Goal: Task Accomplishment & Management: Manage account settings

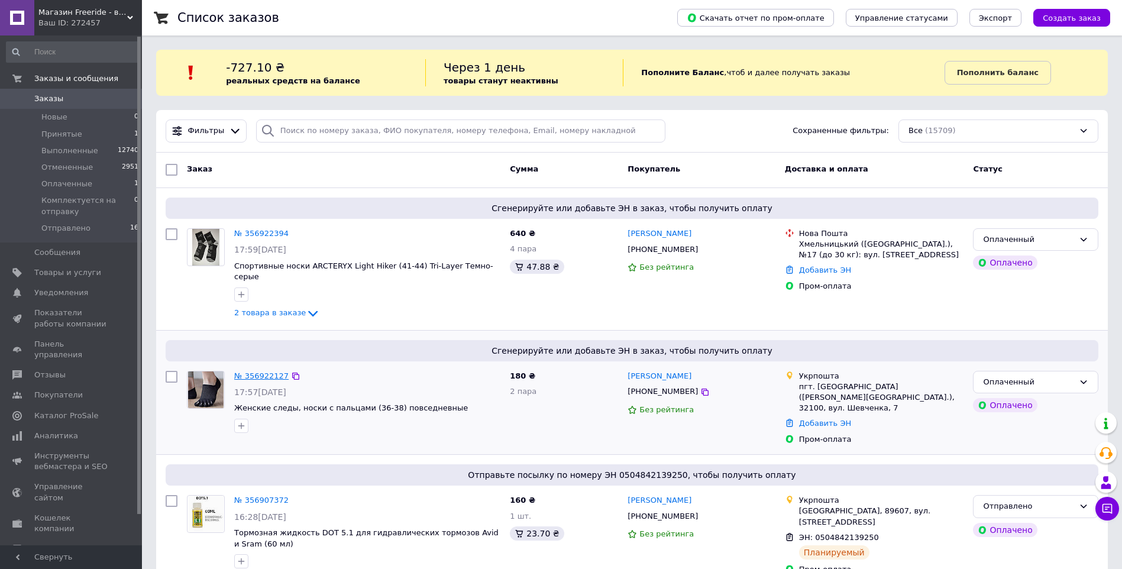
click at [266, 372] on link "№ 356922127" at bounding box center [261, 376] width 54 height 9
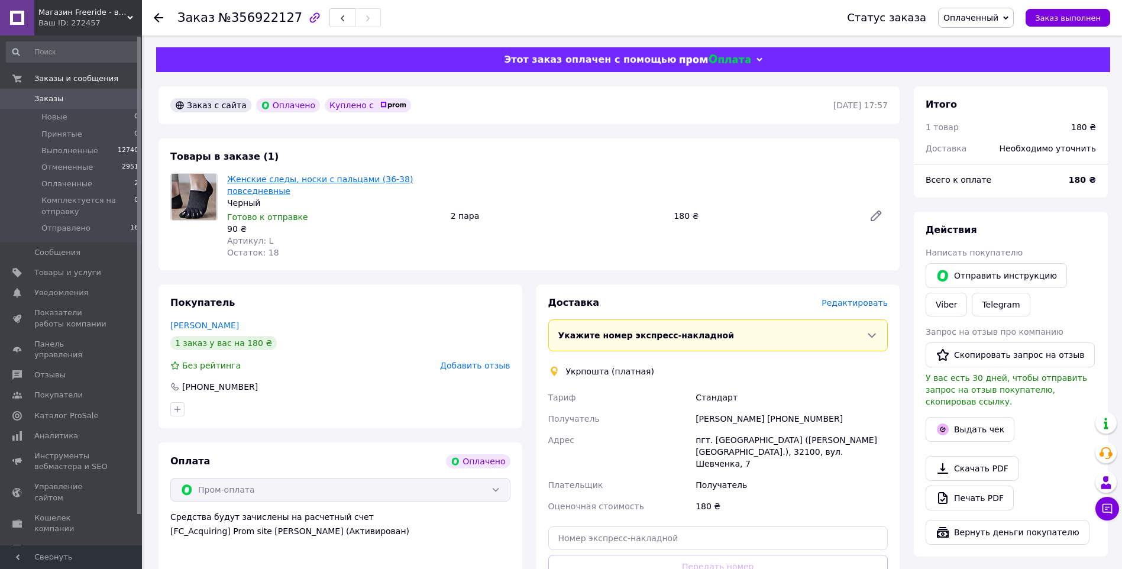
click at [272, 185] on link "Женские следы, носки с пальцами (36-38) повседневные" at bounding box center [320, 185] width 186 height 21
click at [609, 230] on div "Женские следы, носки с пальцами (36-38) повседневные Черный Готово к отправке 9…" at bounding box center [557, 216] width 670 height 90
click at [154, 14] on icon at bounding box center [158, 17] width 9 height 9
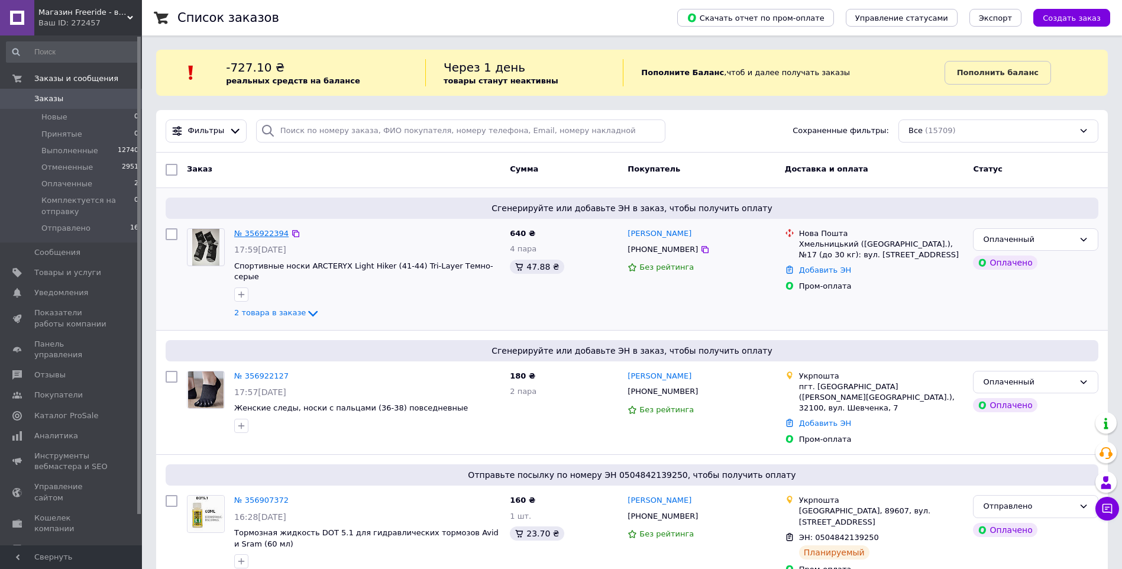
click at [251, 229] on link "№ 356922394" at bounding box center [261, 233] width 54 height 9
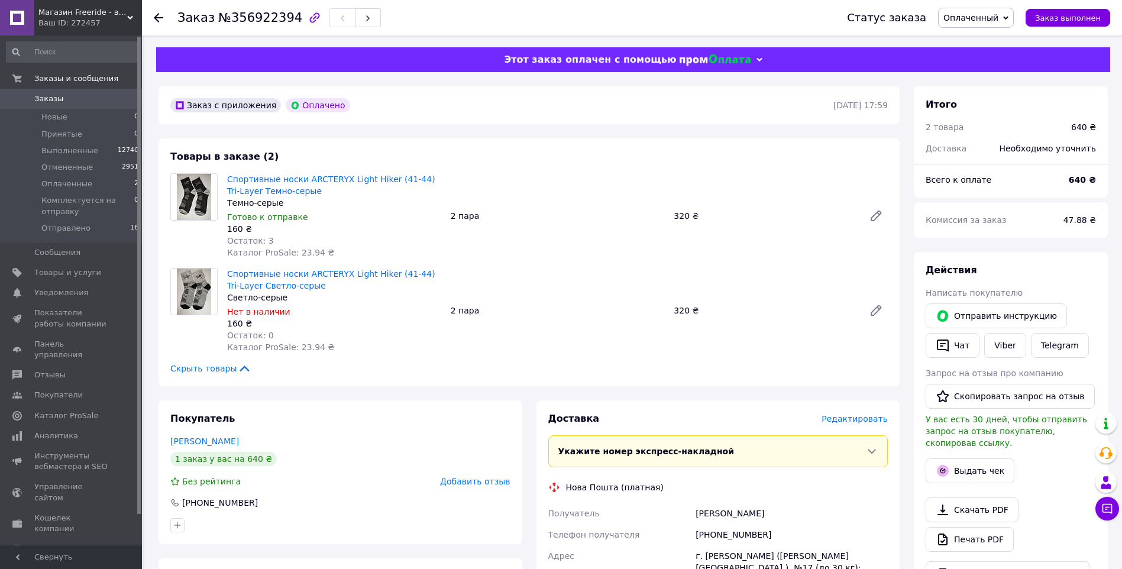
click at [155, 18] on use at bounding box center [158, 17] width 9 height 9
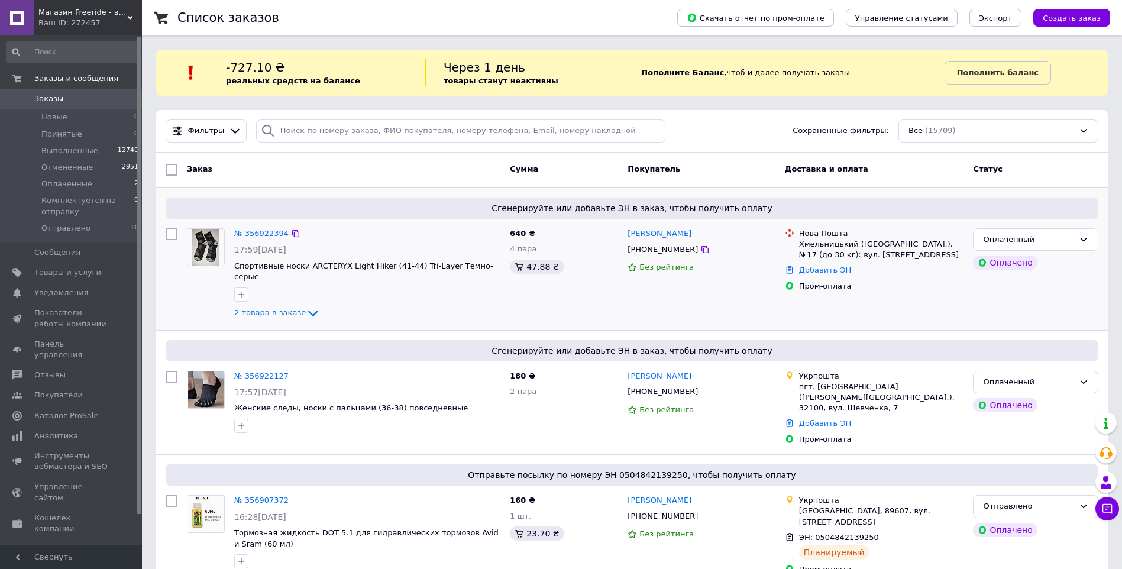
click at [254, 230] on link "№ 356922394" at bounding box center [261, 233] width 54 height 9
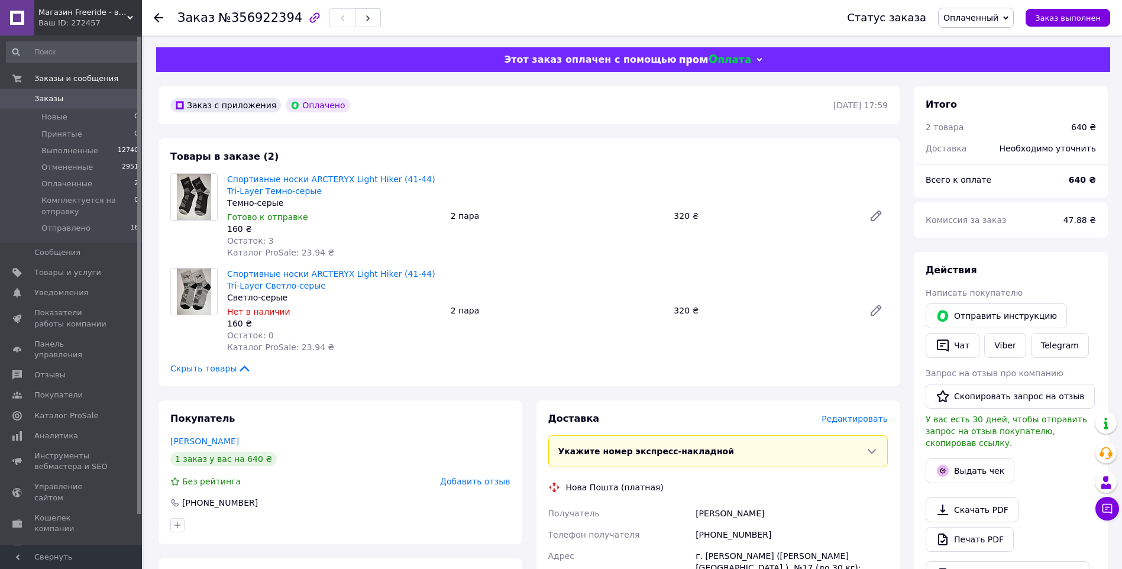
click at [562, 322] on div "Спортивные носки ARCTERYX Light Hiker (41-44) Tri-Layer Светло-серые Светло-сер…" at bounding box center [557, 311] width 670 height 90
click at [521, 231] on div "Спортивные носки ARCTERYX Light Hiker (41-44) Tri-Layer Темно-серые Темно-серые…" at bounding box center [557, 216] width 670 height 90
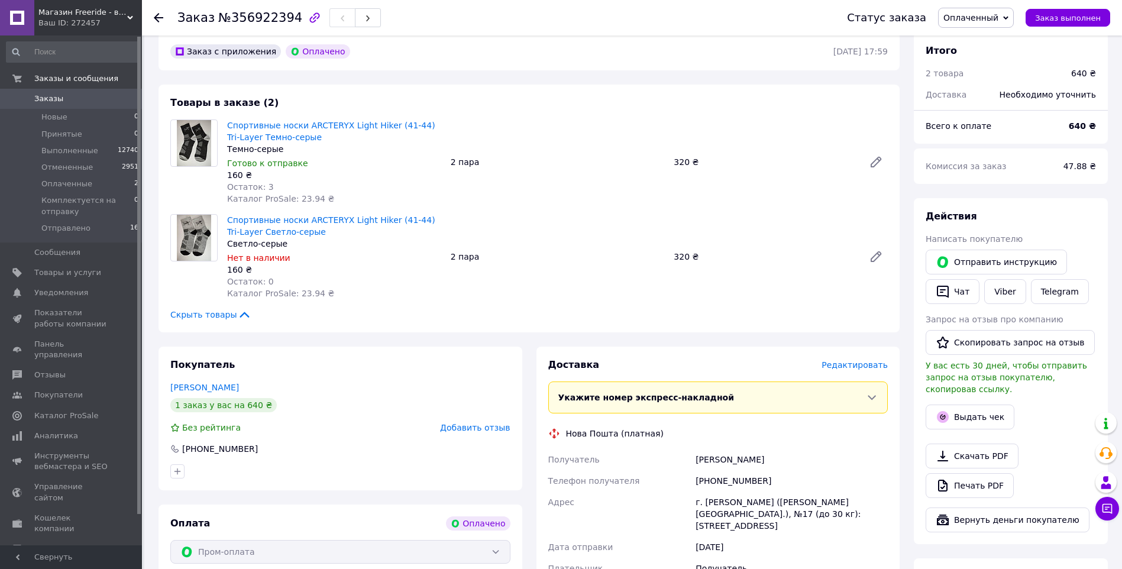
scroll to position [79, 0]
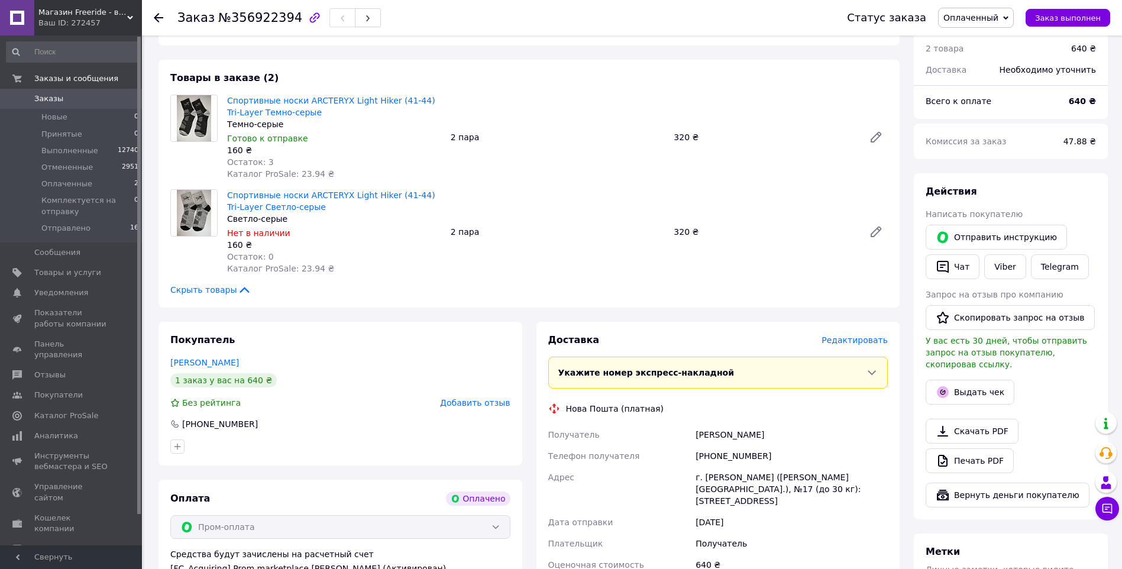
click at [157, 16] on icon at bounding box center [158, 17] width 9 height 9
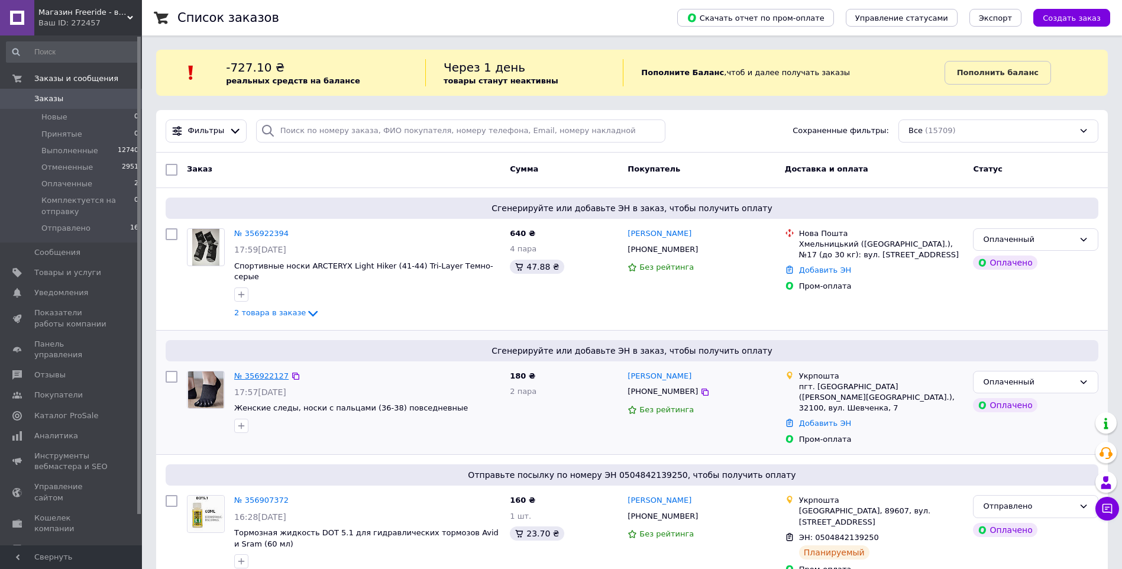
click at [263, 372] on link "№ 356922127" at bounding box center [261, 376] width 54 height 9
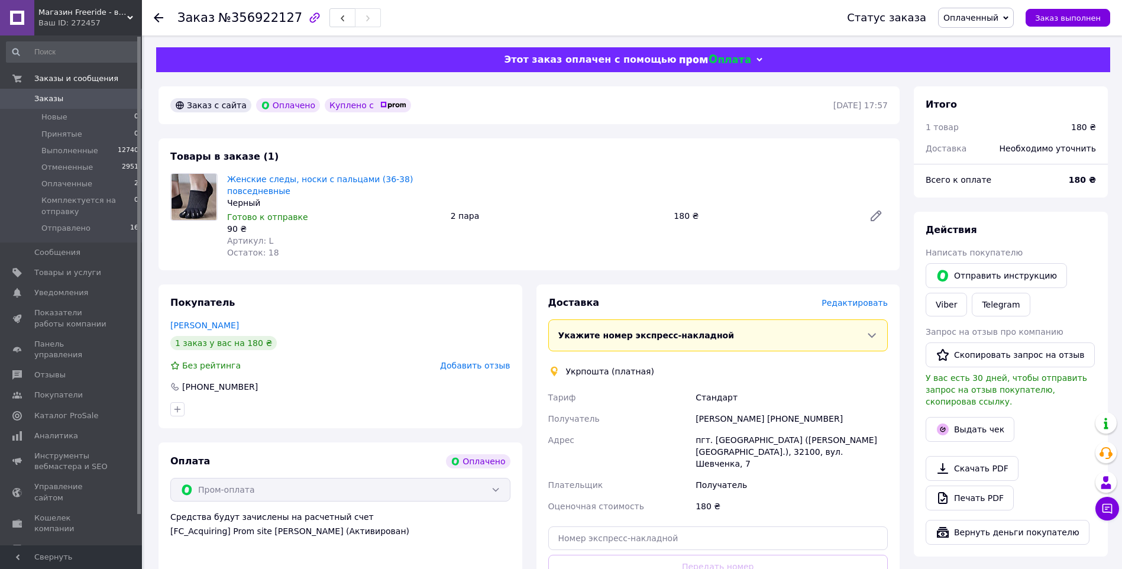
click at [842, 302] on span "Редактировать" at bounding box center [855, 302] width 66 height 9
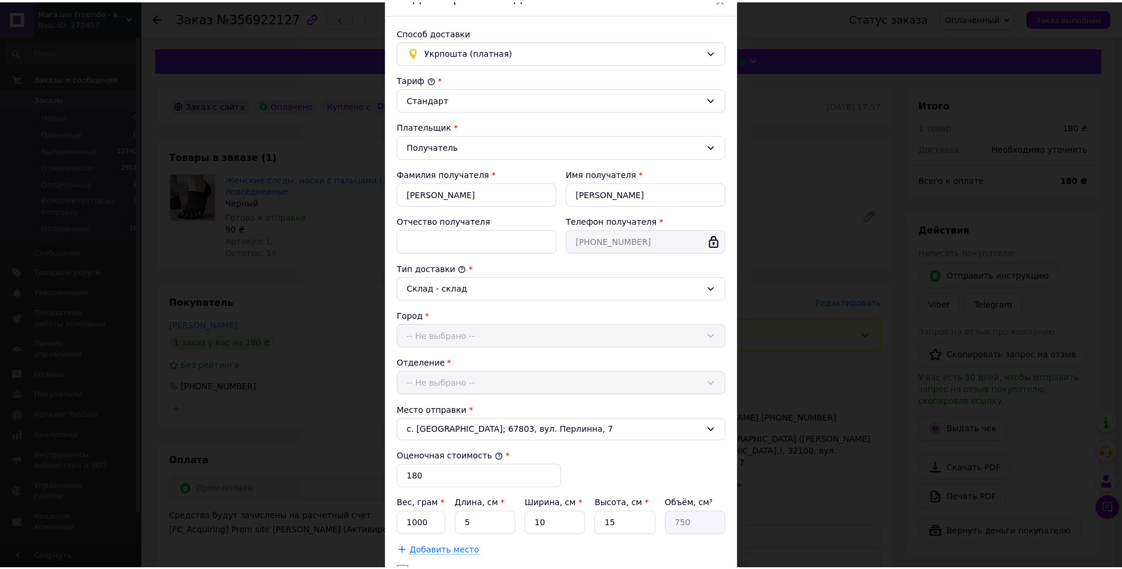
scroll to position [171, 0]
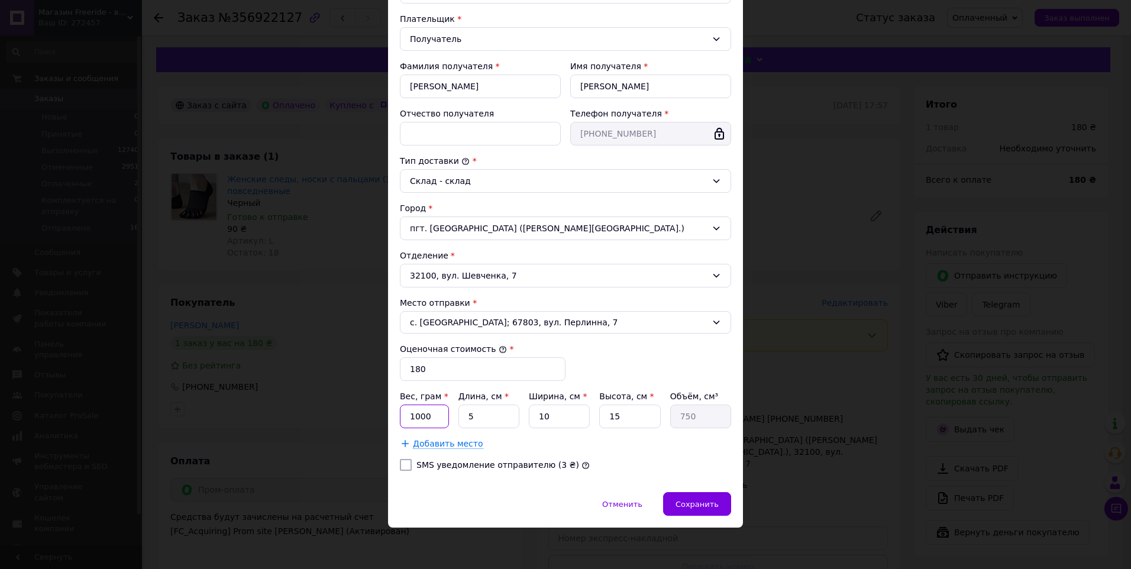
drag, startPoint x: 432, startPoint y: 411, endPoint x: 403, endPoint y: 410, distance: 29.6
click at [403, 410] on input "1000" at bounding box center [424, 417] width 49 height 24
type input "5"
drag, startPoint x: 480, startPoint y: 415, endPoint x: 465, endPoint y: 415, distance: 14.8
click at [465, 415] on input "5" at bounding box center [488, 417] width 61 height 24
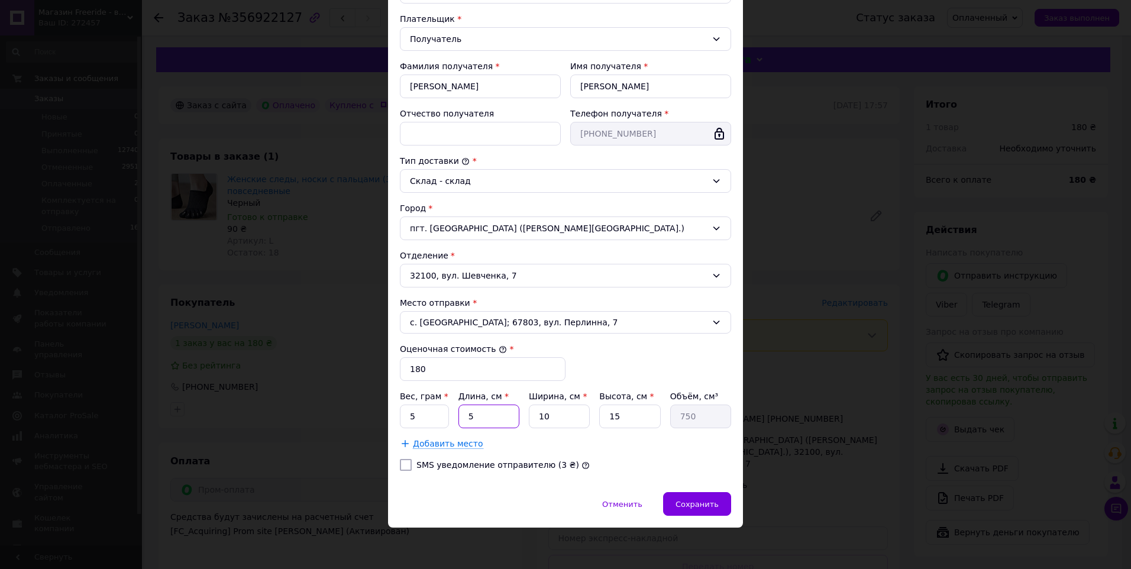
type input "1"
type input "150"
type input "10"
type input "1500"
type input "10"
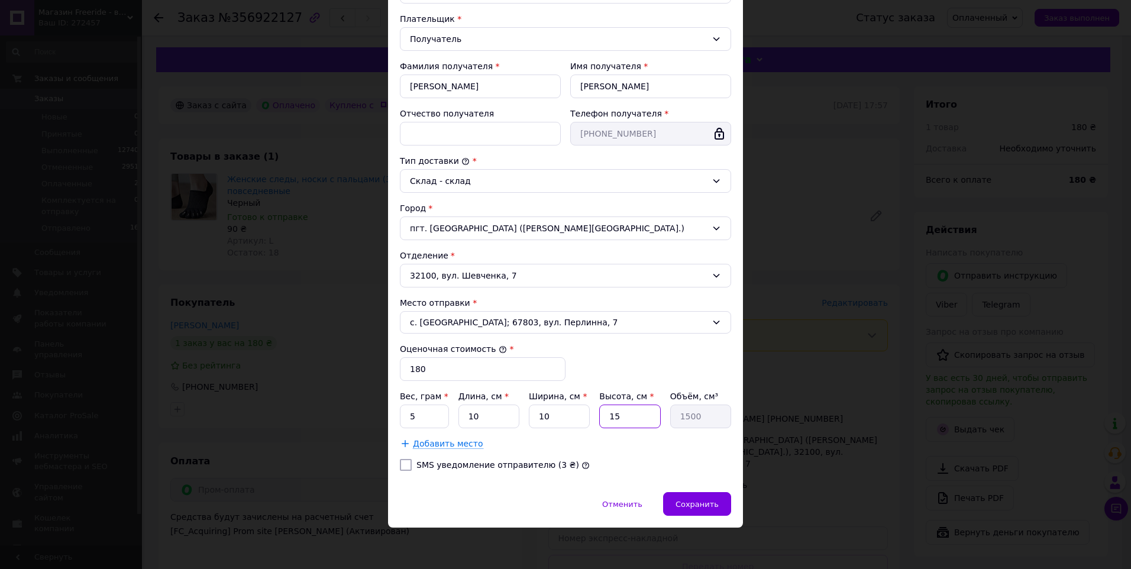
drag, startPoint x: 623, startPoint y: 416, endPoint x: 613, endPoint y: 416, distance: 10.1
click at [613, 416] on input "15" at bounding box center [629, 417] width 61 height 24
click at [610, 415] on input "15" at bounding box center [629, 417] width 61 height 24
type input "5"
type input "500"
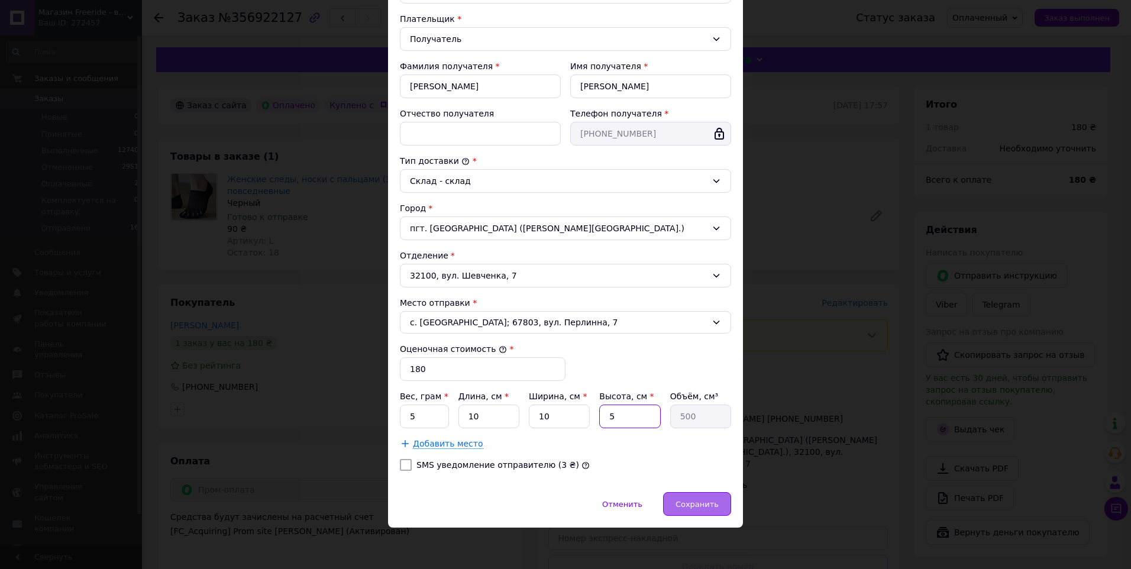
type input "5"
click at [699, 495] on div "Сохранить" at bounding box center [697, 504] width 68 height 24
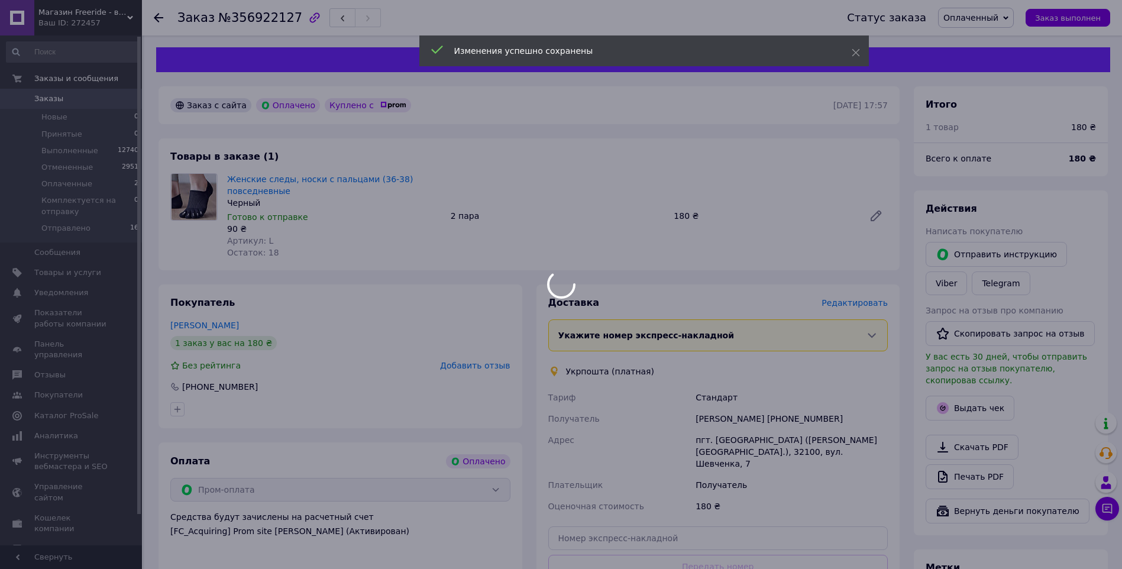
scroll to position [237, 0]
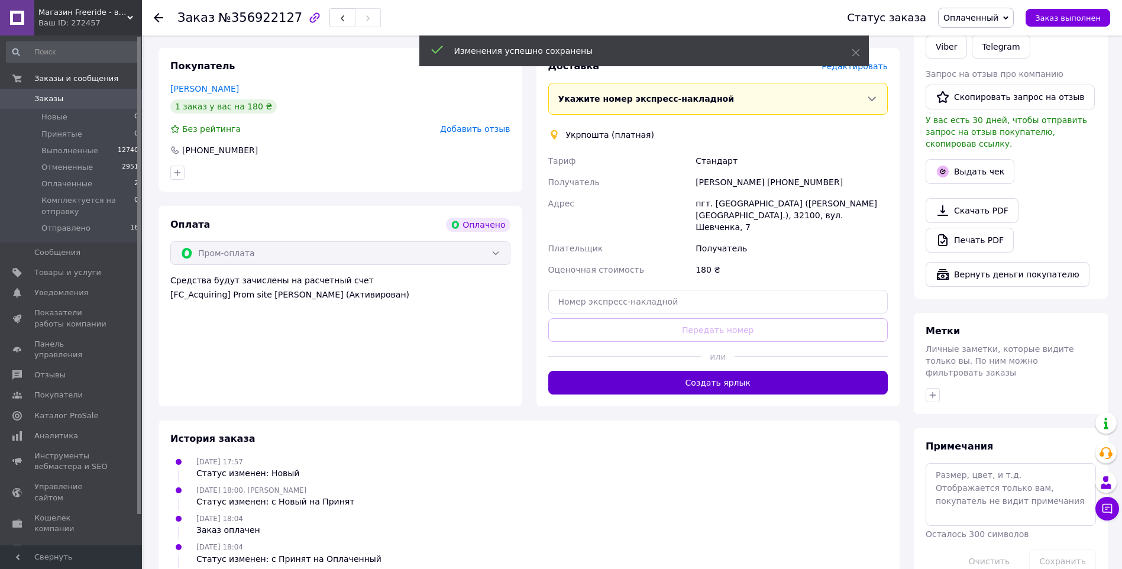
click at [739, 372] on button "Создать ярлык" at bounding box center [718, 383] width 340 height 24
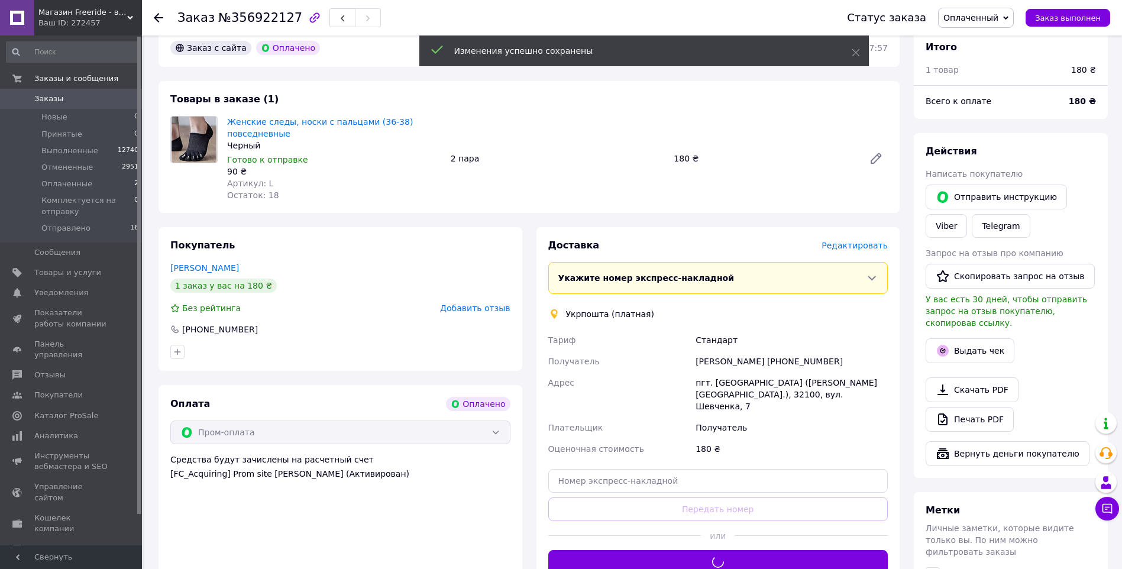
scroll to position [0, 0]
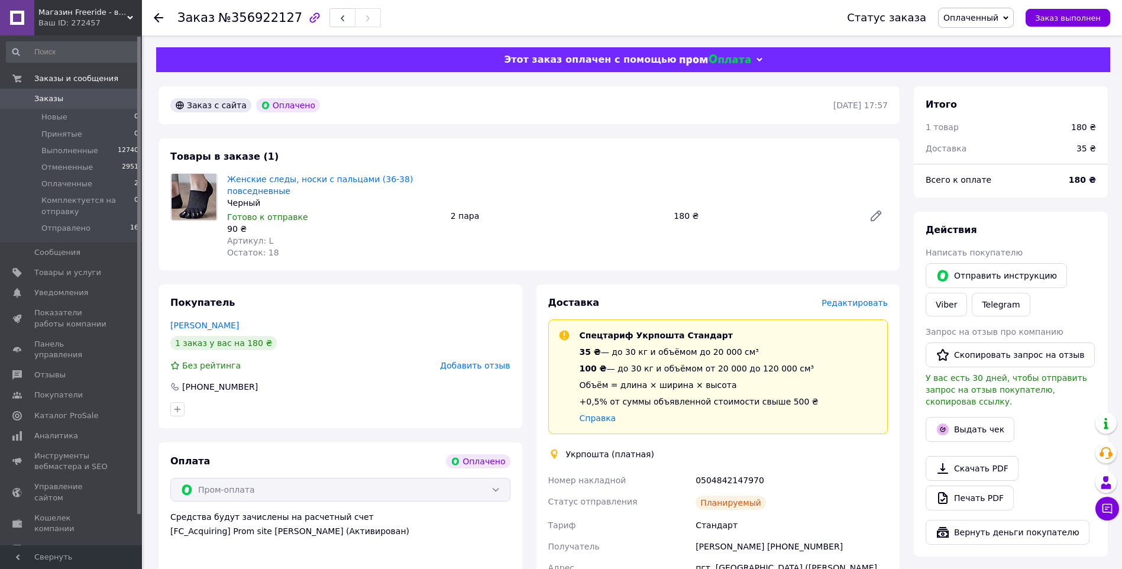
click at [157, 17] on use at bounding box center [158, 17] width 9 height 9
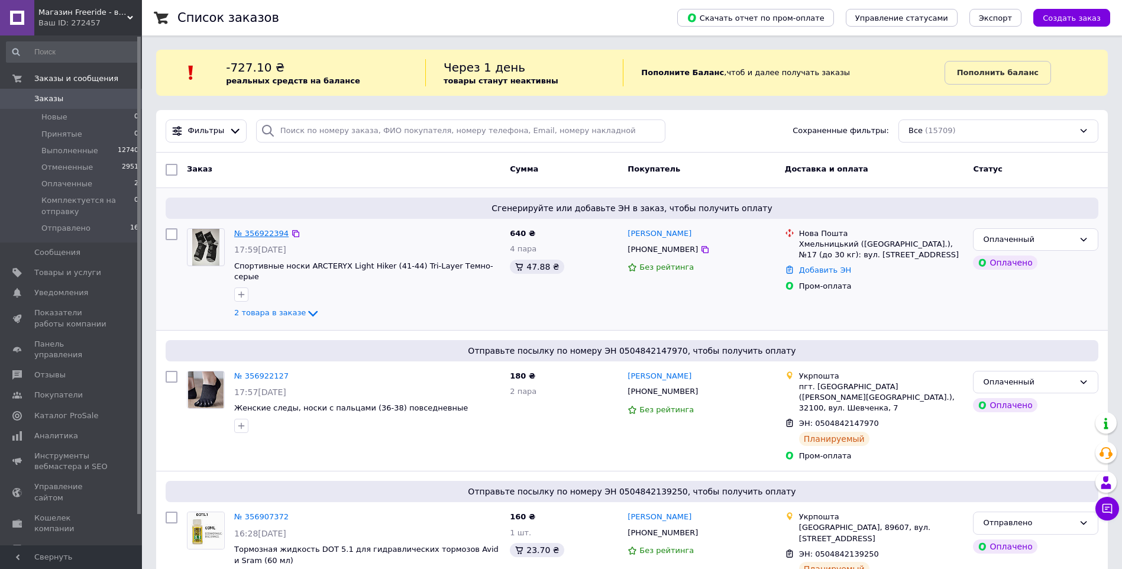
click at [266, 234] on link "№ 356922394" at bounding box center [261, 233] width 54 height 9
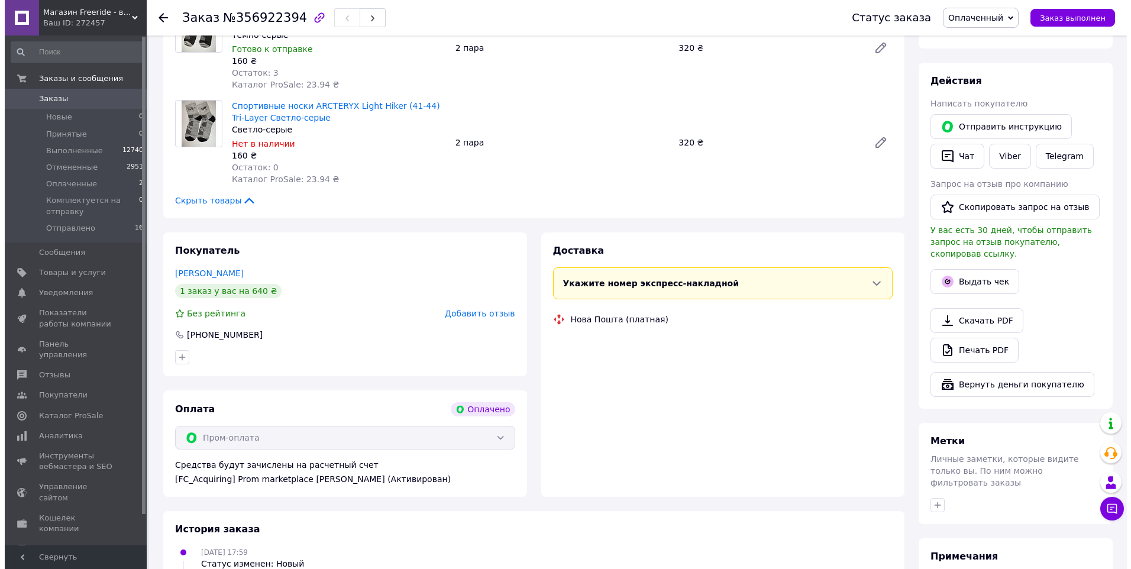
scroll to position [285, 0]
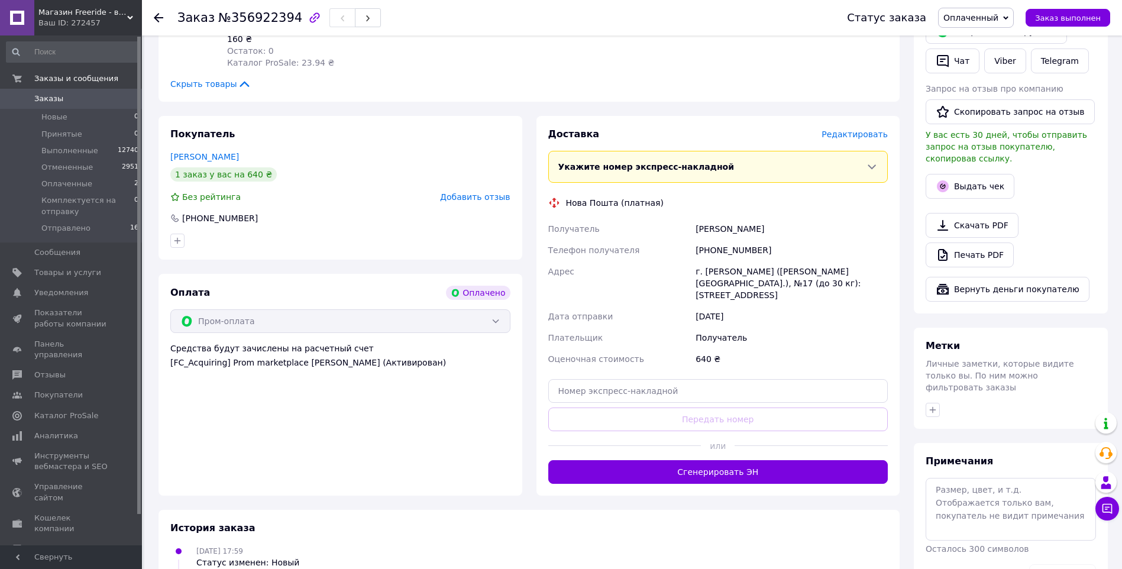
click at [865, 135] on span "Редактировать" at bounding box center [855, 134] width 66 height 9
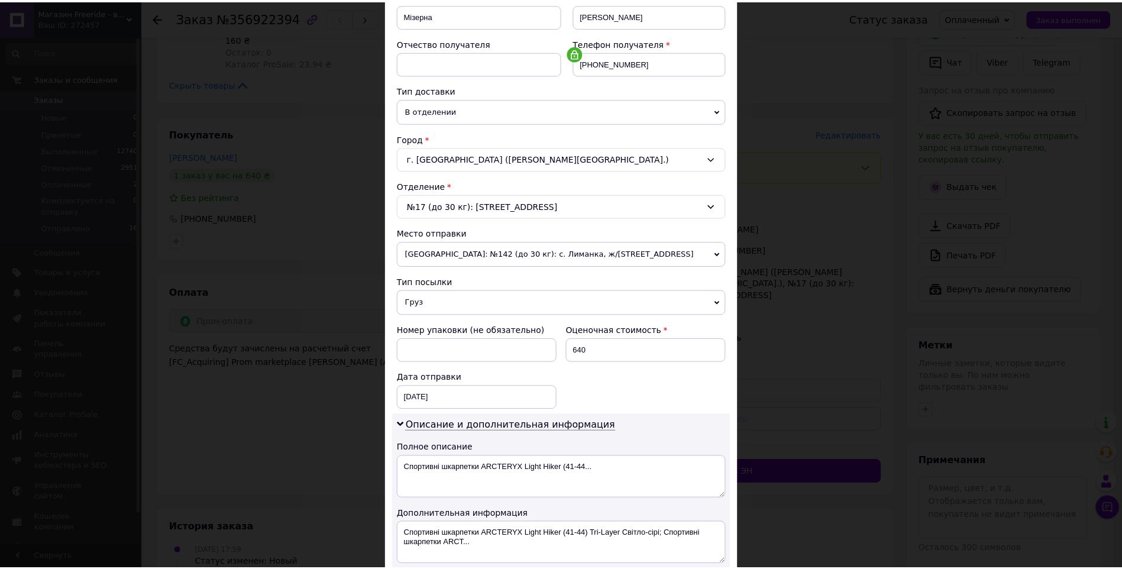
scroll to position [349, 0]
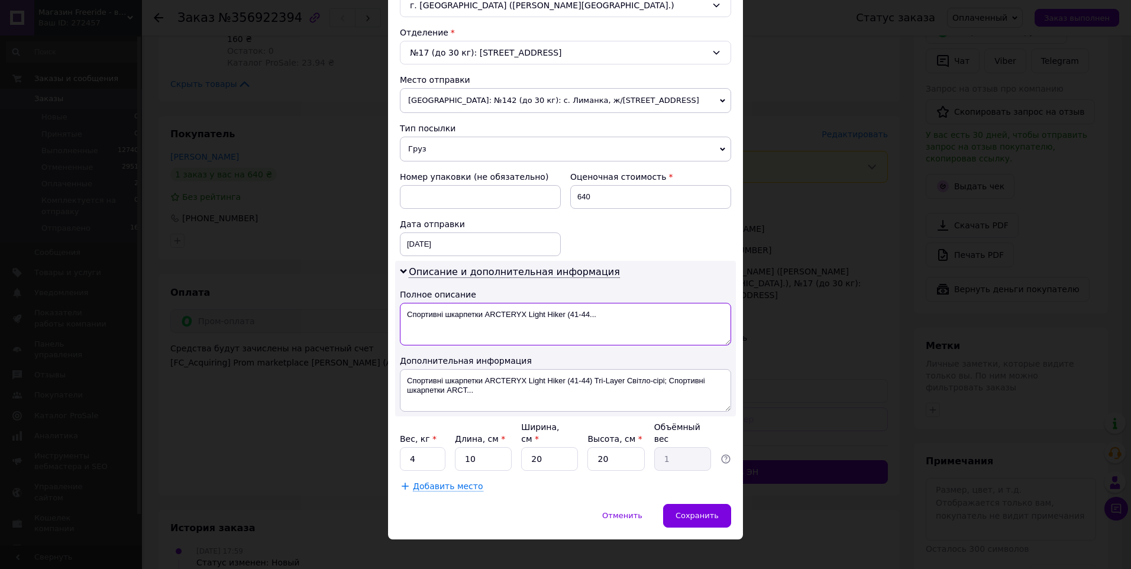
click at [435, 313] on textarea "Спортивні шкарпетки ARCTERYX Light Hiker (41-44..." at bounding box center [565, 324] width 331 height 43
drag, startPoint x: 442, startPoint y: 312, endPoint x: 635, endPoint y: 316, distance: 193.5
click at [635, 316] on textarea "шкарпетки ARCTERYX Light Hiker (41-44..." at bounding box center [565, 324] width 331 height 43
type textarea "шкарпетки"
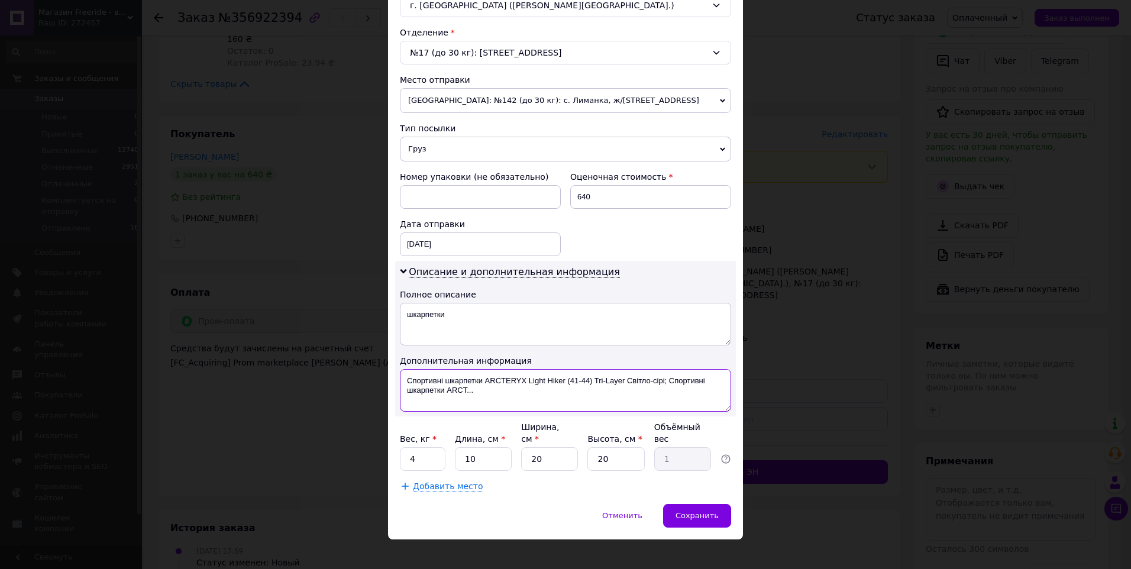
drag, startPoint x: 593, startPoint y: 376, endPoint x: 618, endPoint y: 398, distance: 33.5
click at [618, 398] on textarea "Спортивні шкарпетки ARCTERYX Light Hiker (41-44) Tri-Layer Світло-сірі; Спортив…" at bounding box center [565, 390] width 331 height 43
type textarea "Спортивні шкарпетки ARCTERYX Light Hiker (41-44) 4пари"
click at [412, 447] on input "4" at bounding box center [423, 459] width 46 height 24
type input "1"
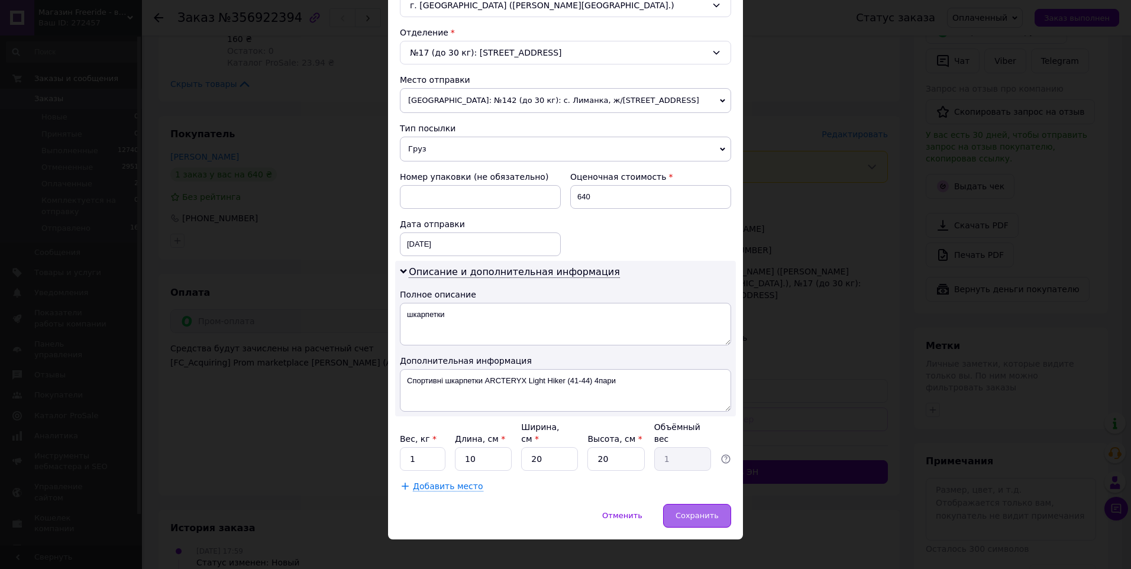
click at [713, 511] on span "Сохранить" at bounding box center [697, 515] width 43 height 9
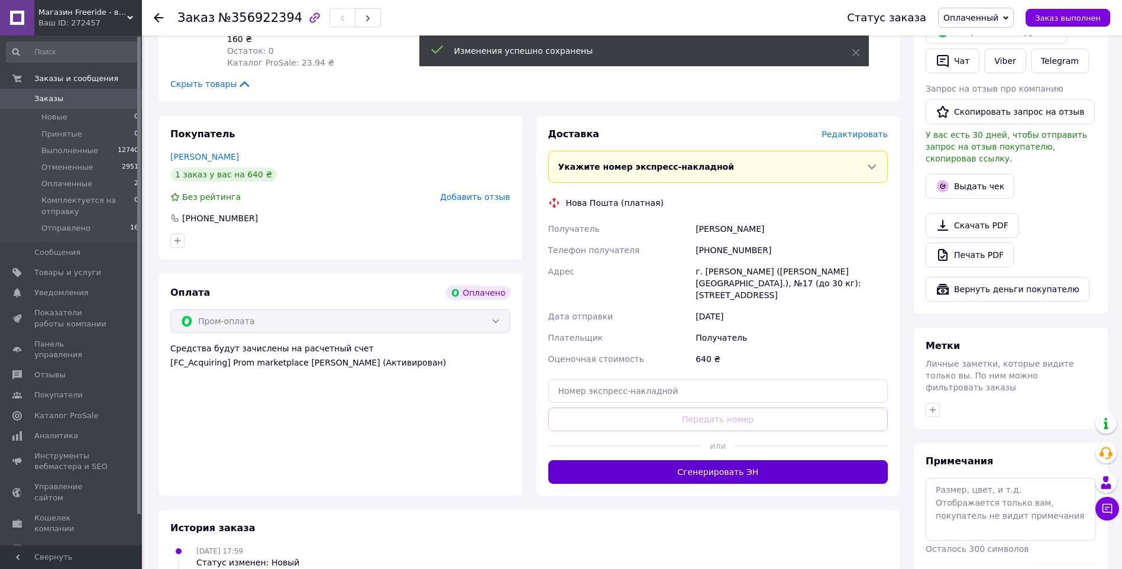
click at [727, 460] on button "Сгенерировать ЭН" at bounding box center [718, 472] width 340 height 24
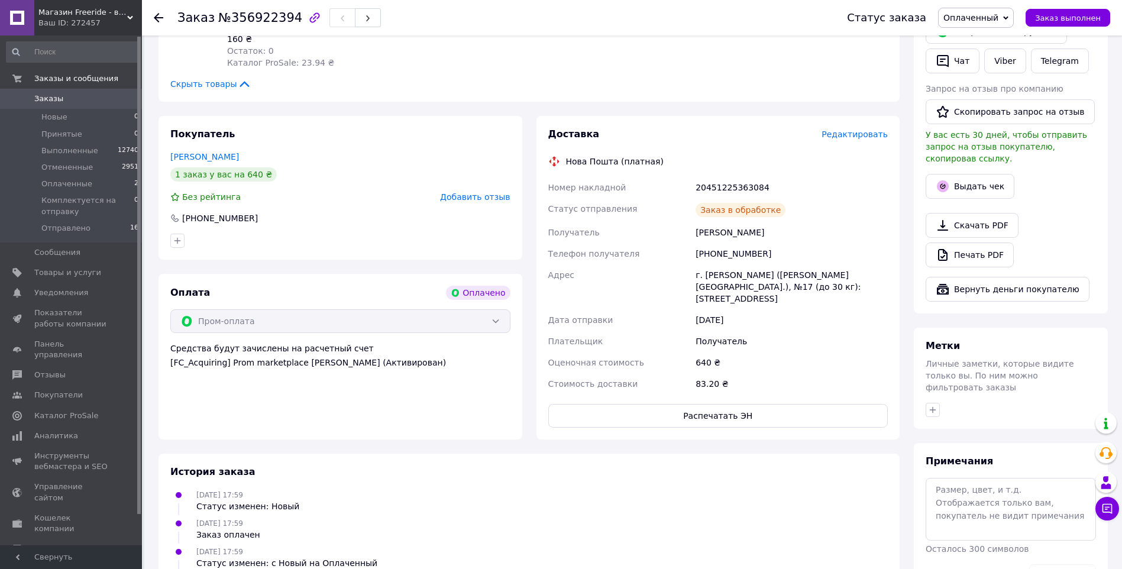
click at [160, 15] on icon at bounding box center [158, 17] width 9 height 9
